Goal: Information Seeking & Learning: Learn about a topic

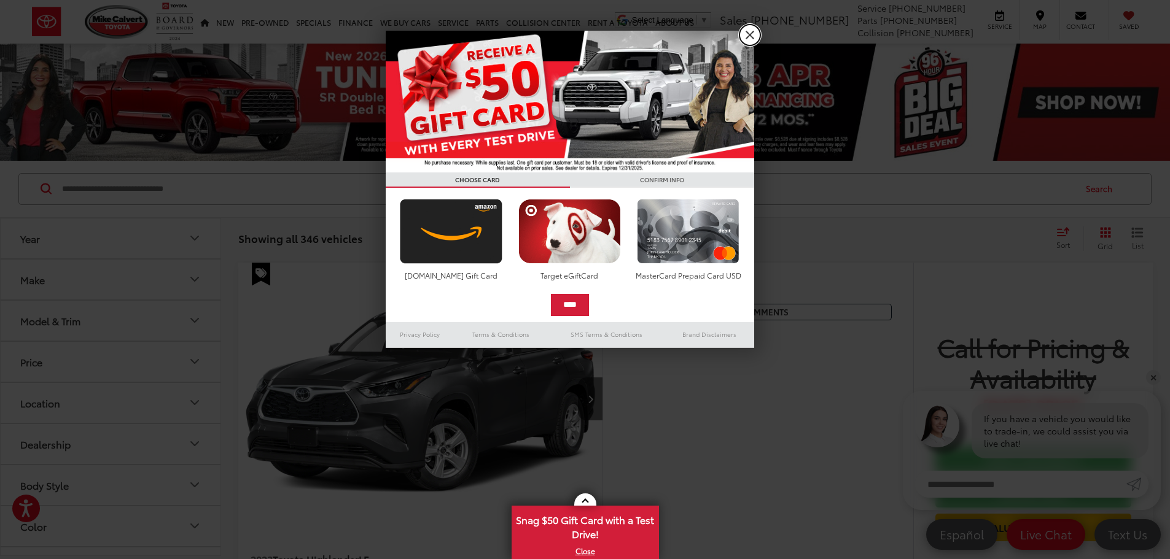
click at [751, 37] on link "X" at bounding box center [749, 35] width 21 height 21
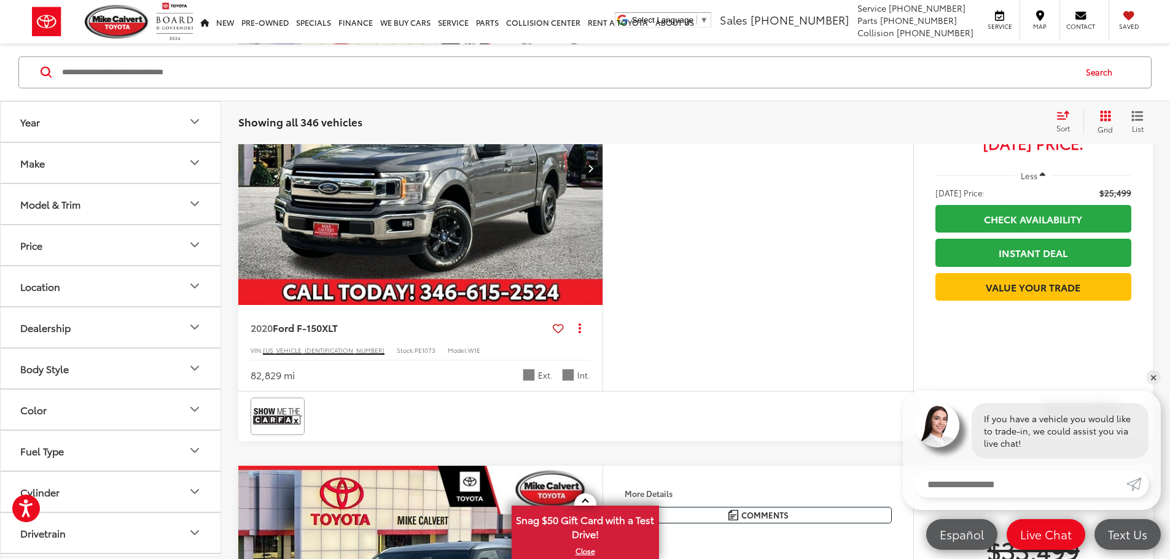
scroll to position [1105, 0]
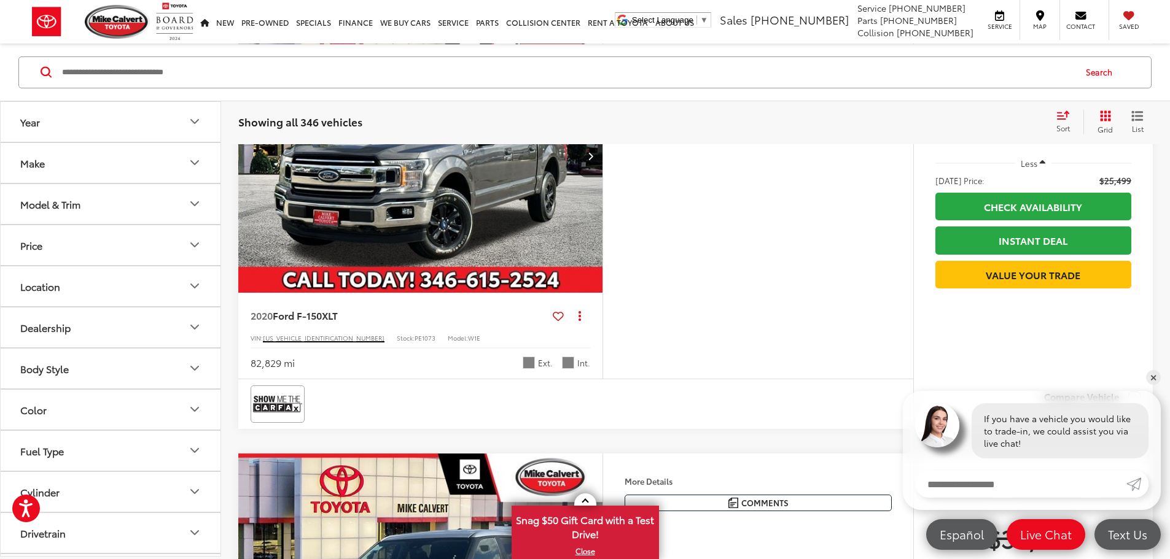
click at [506, 293] on img "2020 Ford F-150 XLT 0" at bounding box center [421, 156] width 366 height 274
